Goal: Find specific page/section: Find specific page/section

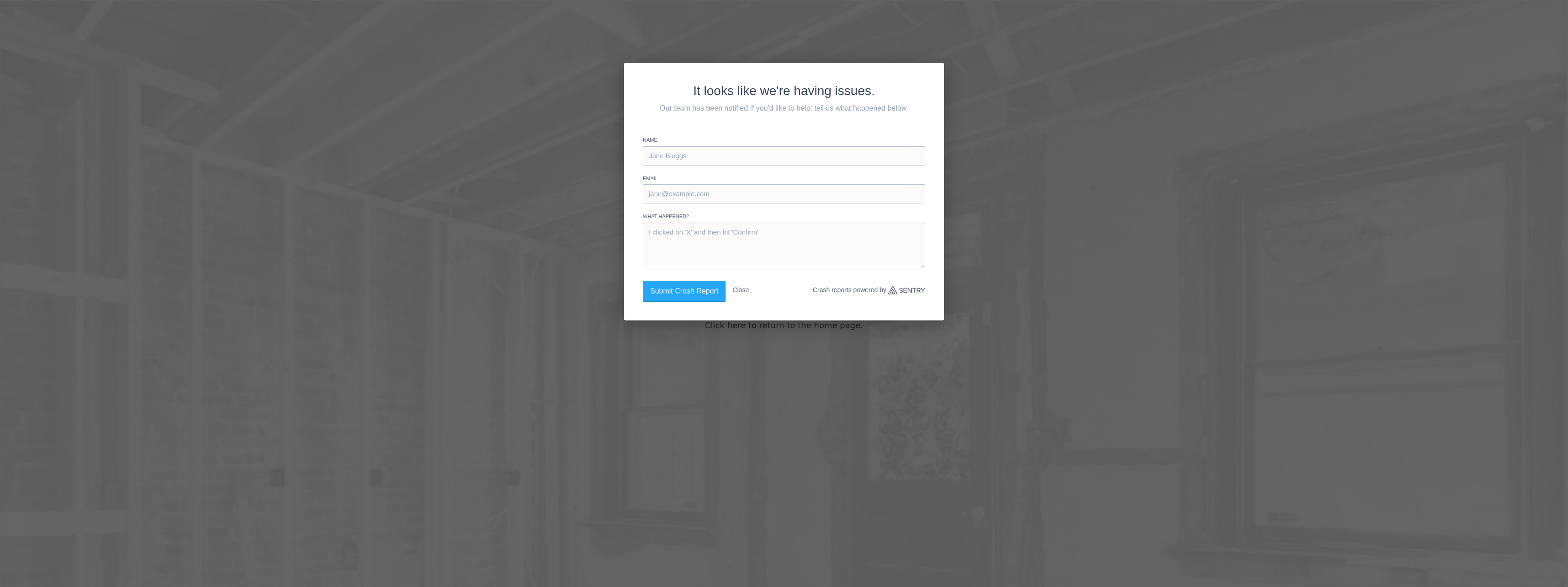
click at [744, 288] on button "Close" at bounding box center [741, 290] width 17 height 19
